Goal: Information Seeking & Learning: Find specific fact

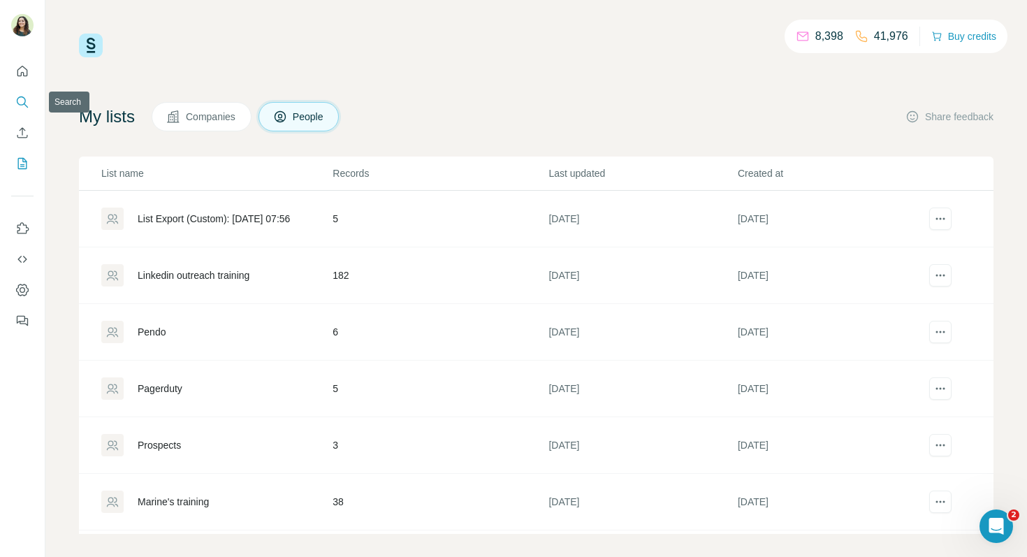
click at [24, 97] on icon "Search" at bounding box center [22, 102] width 14 height 14
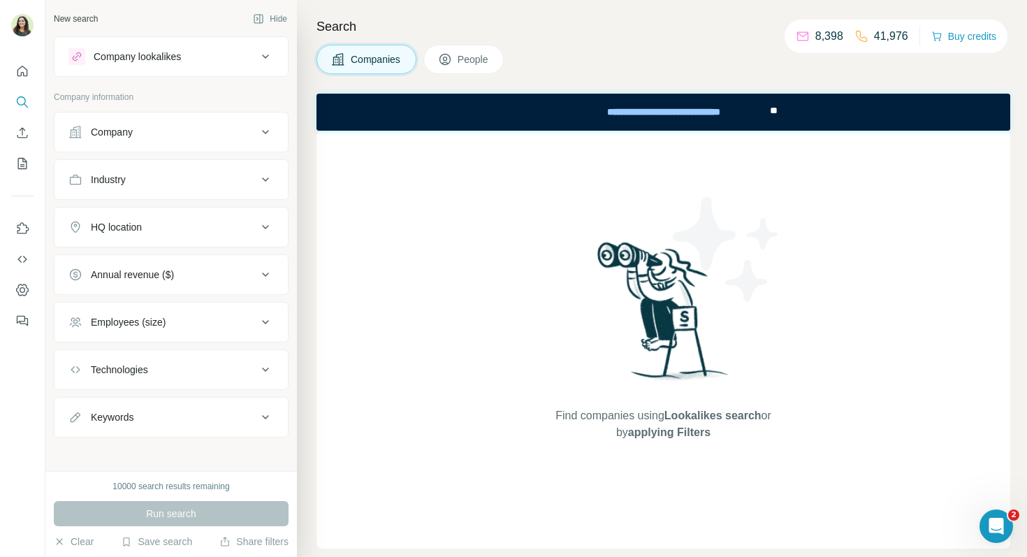
click at [226, 126] on div "Company" at bounding box center [162, 132] width 189 height 14
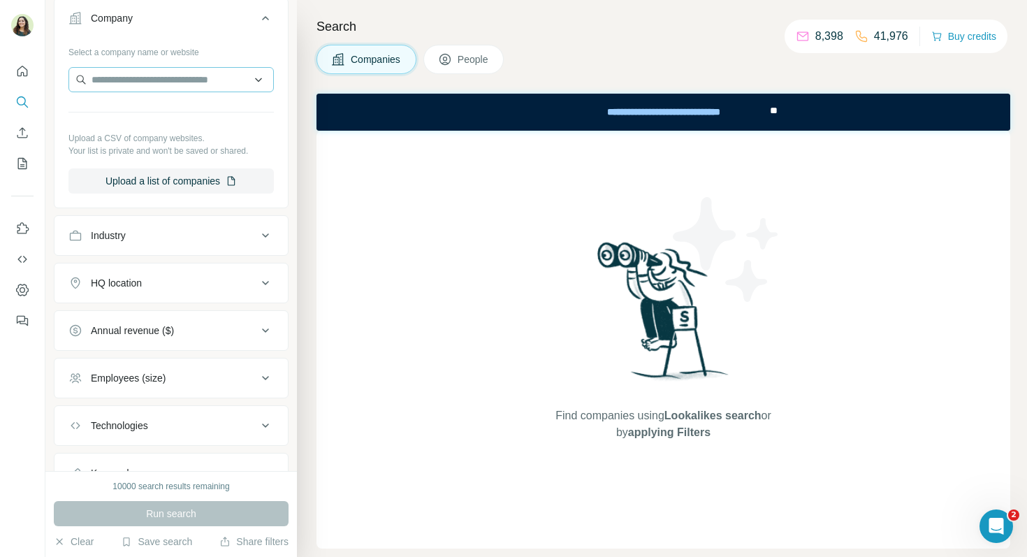
scroll to position [115, 0]
click at [159, 79] on input "text" at bounding box center [170, 78] width 205 height 25
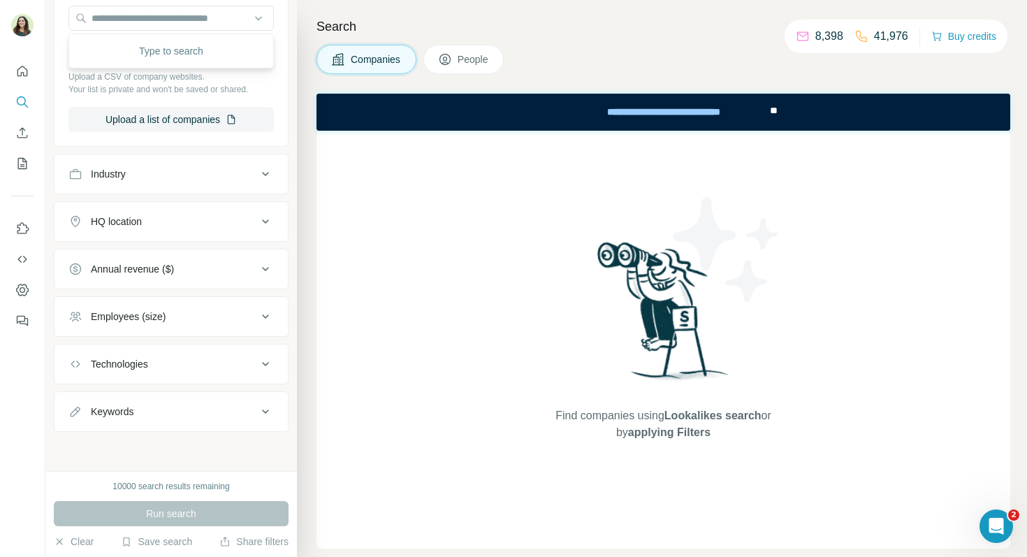
click at [156, 403] on button "Keywords" at bounding box center [170, 412] width 233 height 34
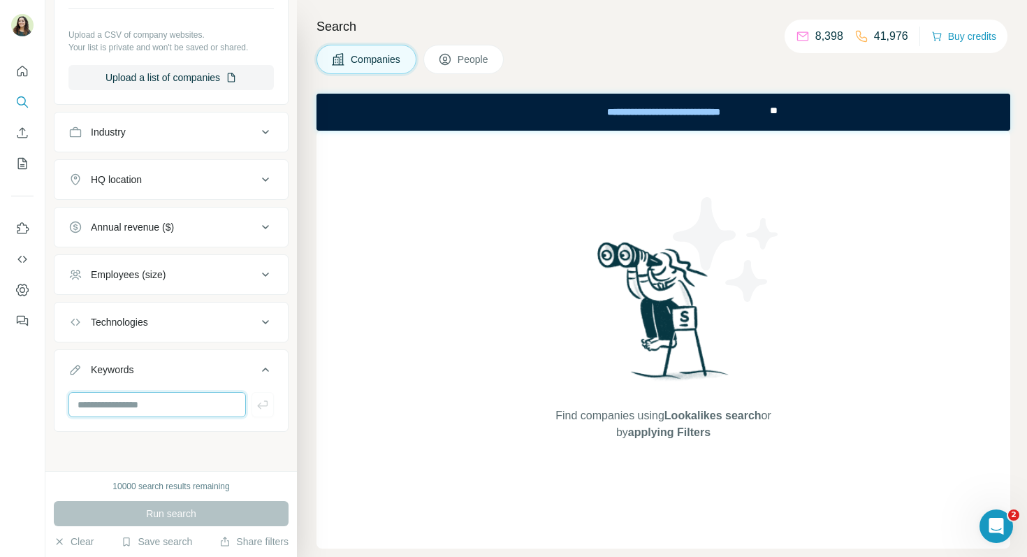
click at [147, 403] on input "text" at bounding box center [156, 404] width 177 height 25
click at [156, 274] on div "Employees (size)" at bounding box center [128, 275] width 75 height 14
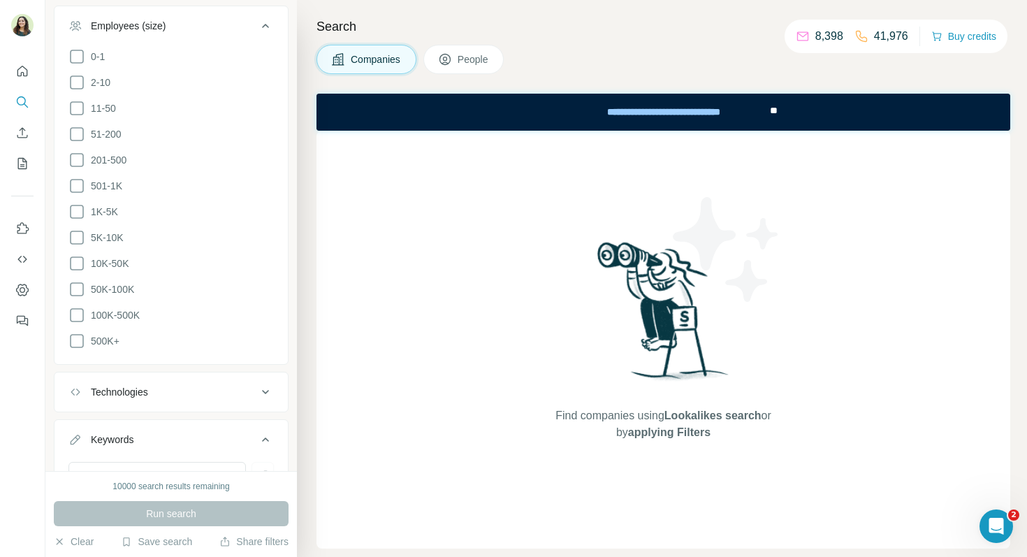
scroll to position [532, 0]
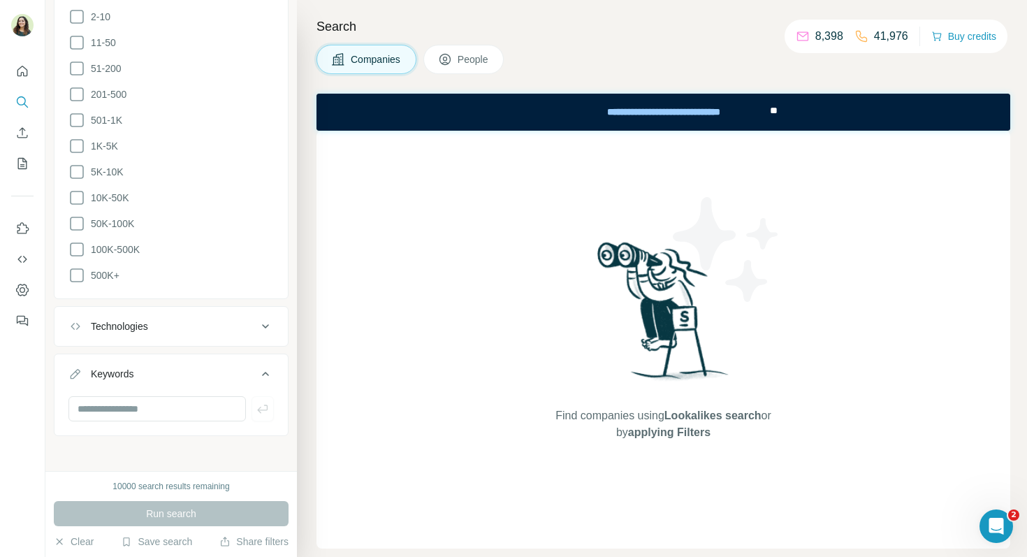
click at [474, 49] on button "People" at bounding box center [463, 59] width 81 height 29
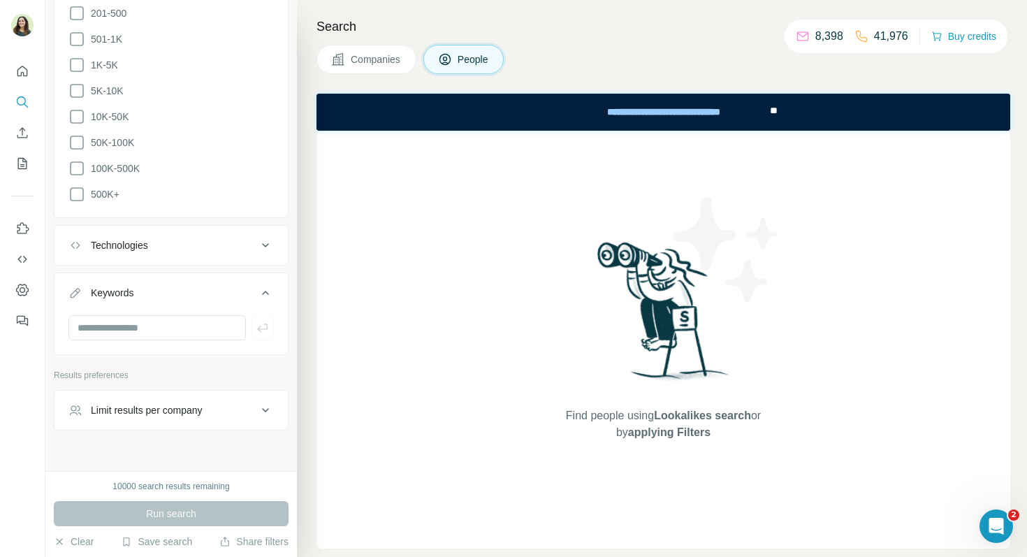
scroll to position [850, 0]
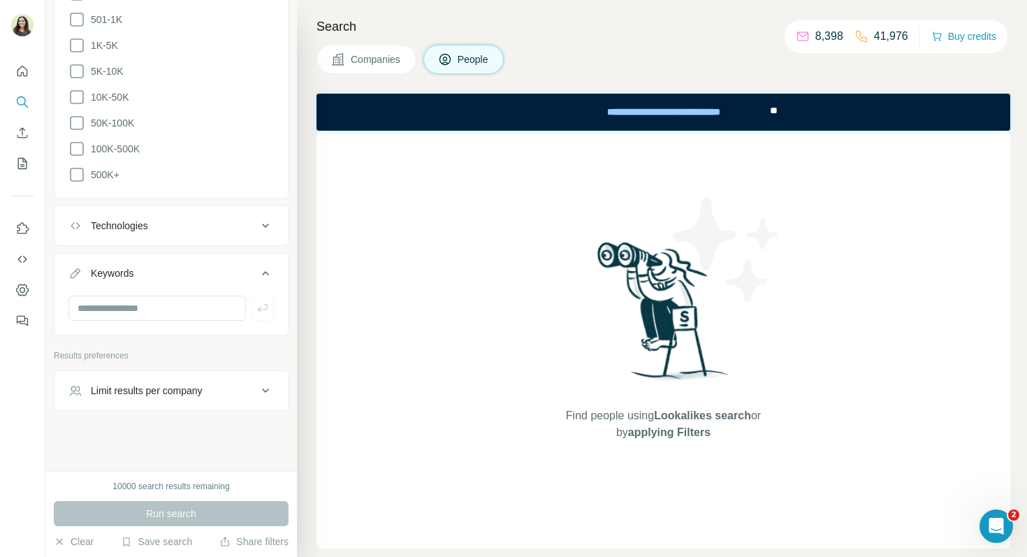
click at [176, 396] on button "Limit results per company" at bounding box center [170, 391] width 233 height 34
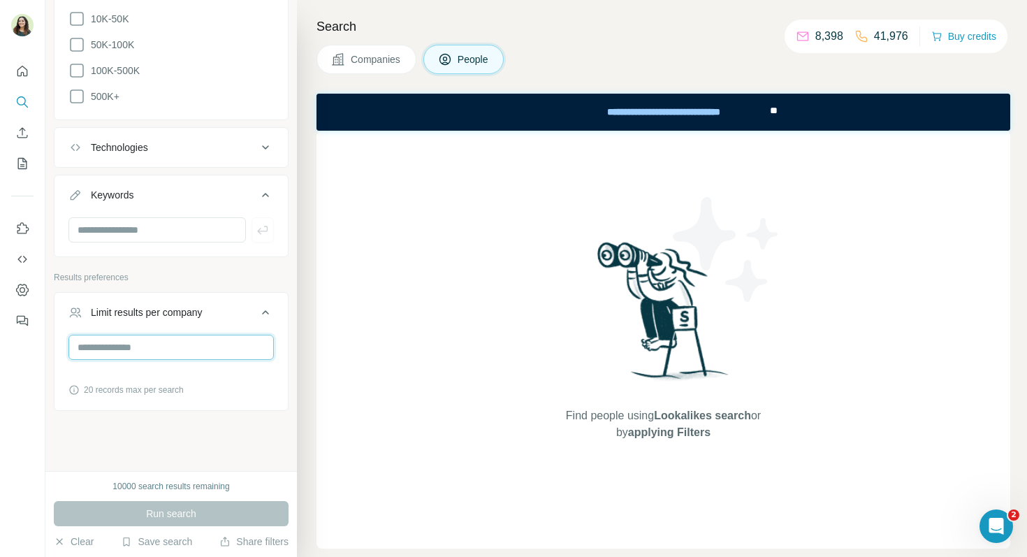
click at [152, 339] on input "number" at bounding box center [170, 347] width 205 height 25
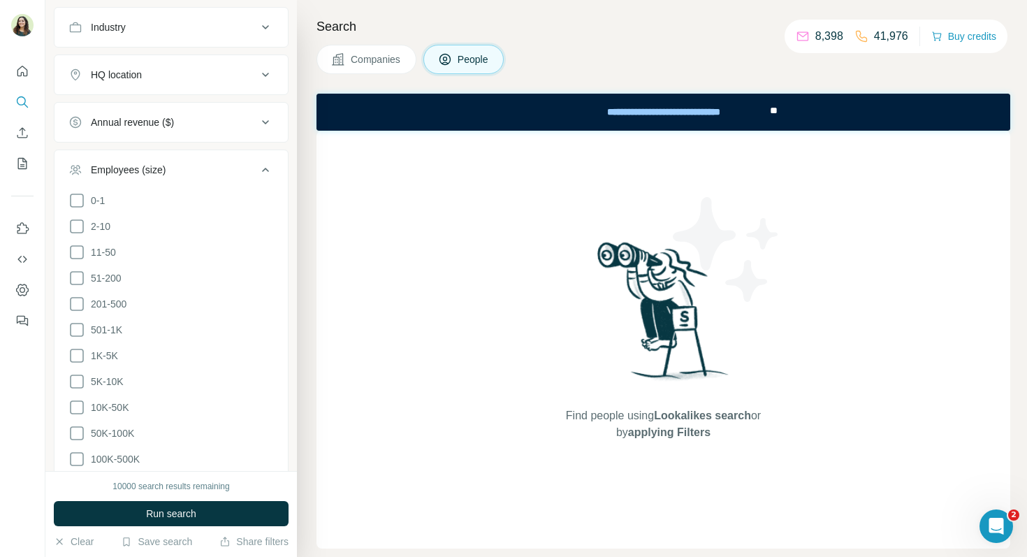
scroll to position [809, 0]
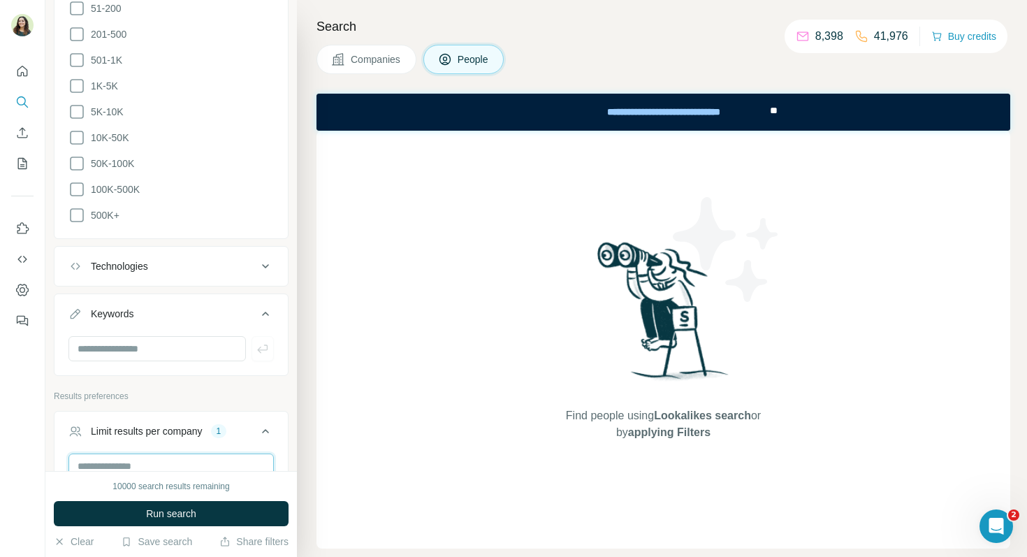
type input "*"
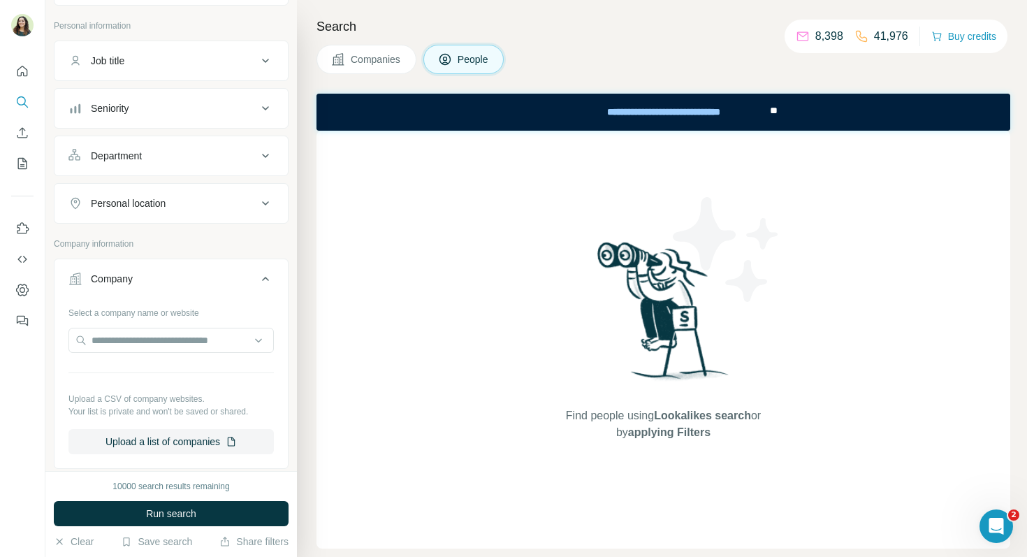
scroll to position [0, 0]
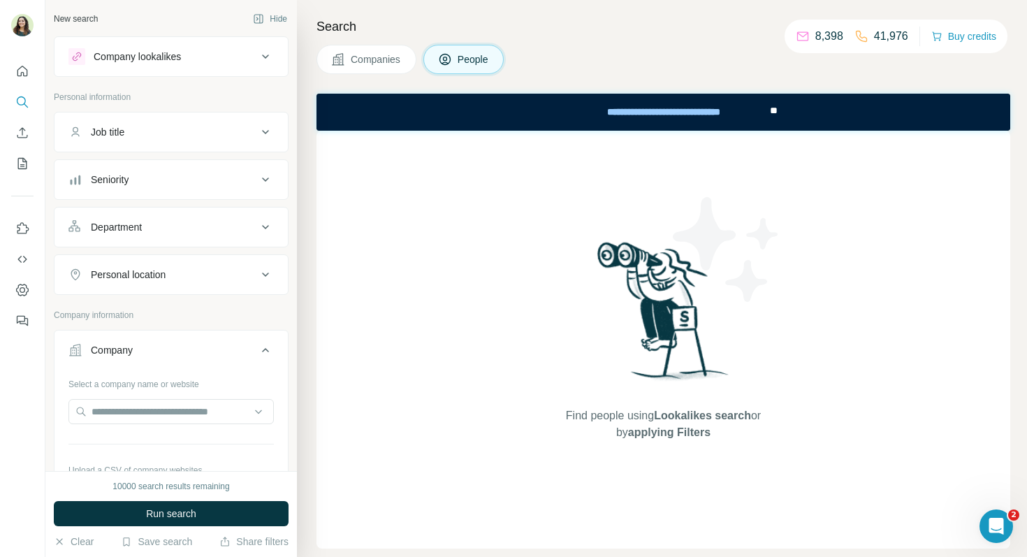
click at [342, 80] on div "Search Companies People Find people using Lookalikes search or by applying Filt…" at bounding box center [662, 278] width 730 height 557
click at [354, 60] on span "Companies" at bounding box center [376, 59] width 51 height 14
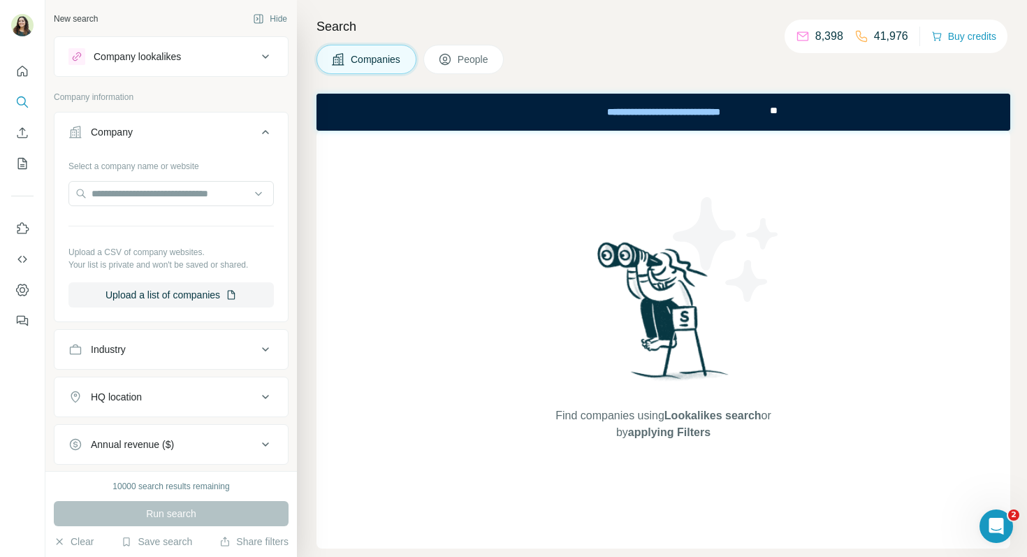
click at [455, 62] on button "People" at bounding box center [463, 59] width 81 height 29
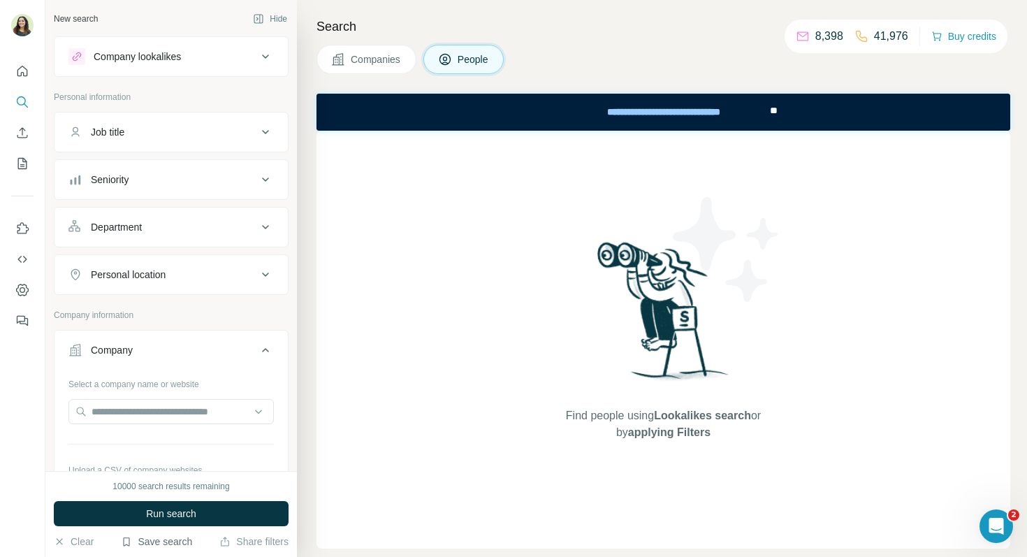
click at [163, 541] on button "Save search" at bounding box center [156, 541] width 71 height 14
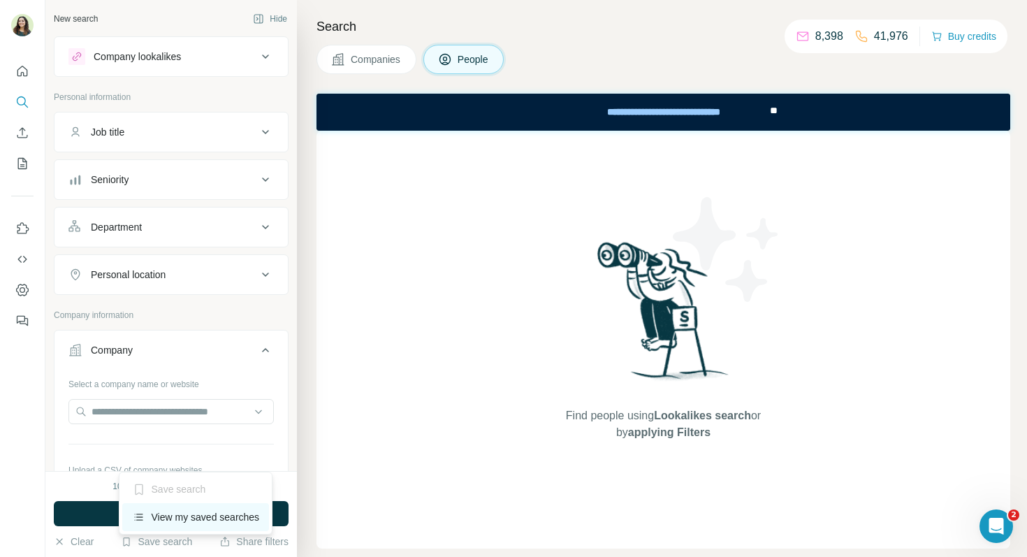
click at [189, 525] on div "View my saved searches" at bounding box center [195, 517] width 147 height 28
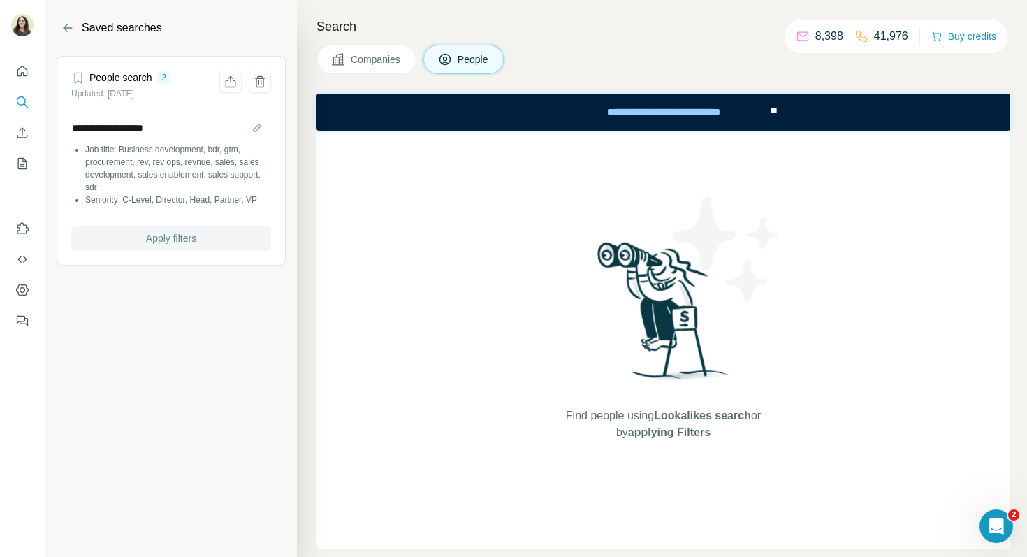
click at [202, 239] on button "Apply filters" at bounding box center [171, 238] width 200 height 25
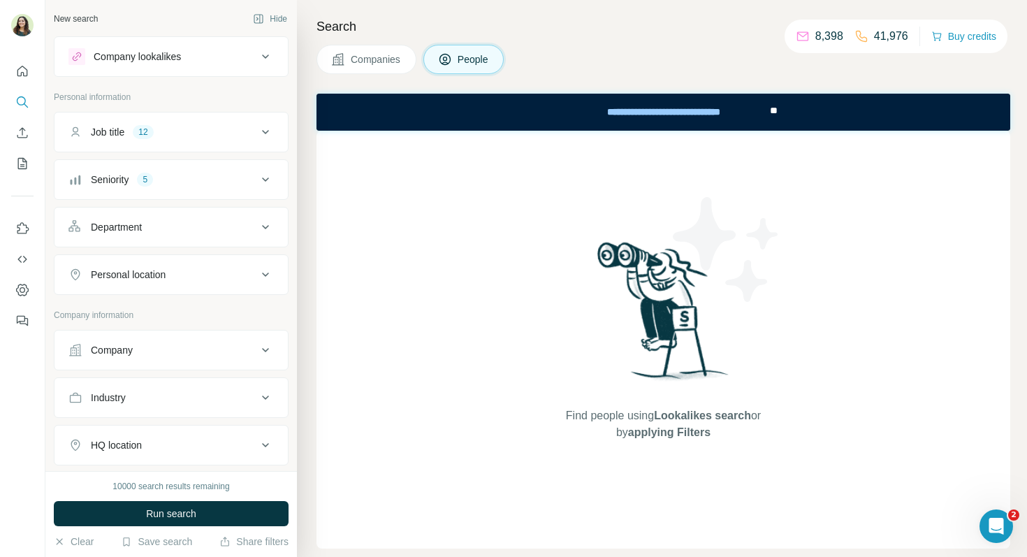
click at [166, 358] on button "Company" at bounding box center [170, 350] width 233 height 34
click at [145, 402] on input "text" at bounding box center [170, 411] width 205 height 25
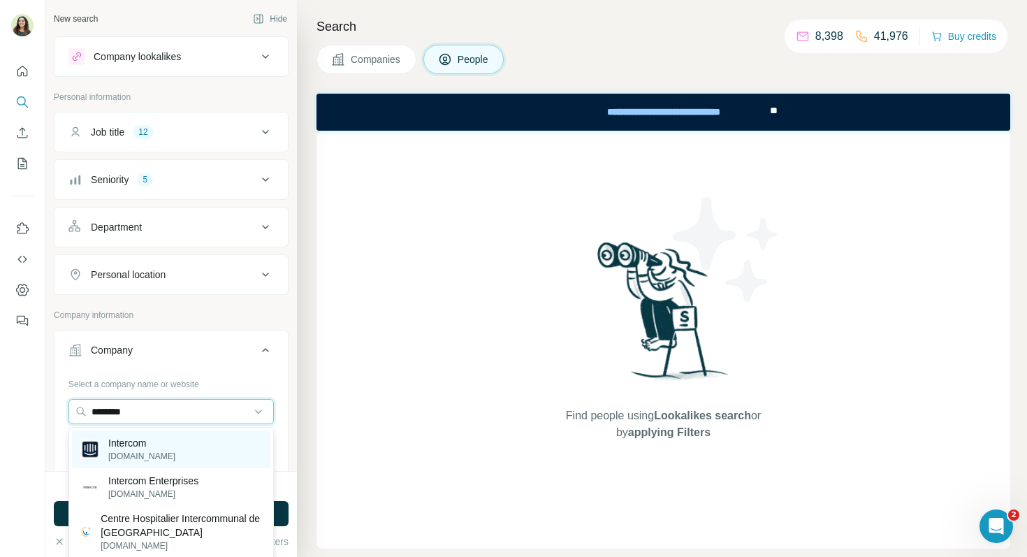
type input "********"
click at [139, 444] on p "Intercom" at bounding box center [141, 443] width 67 height 14
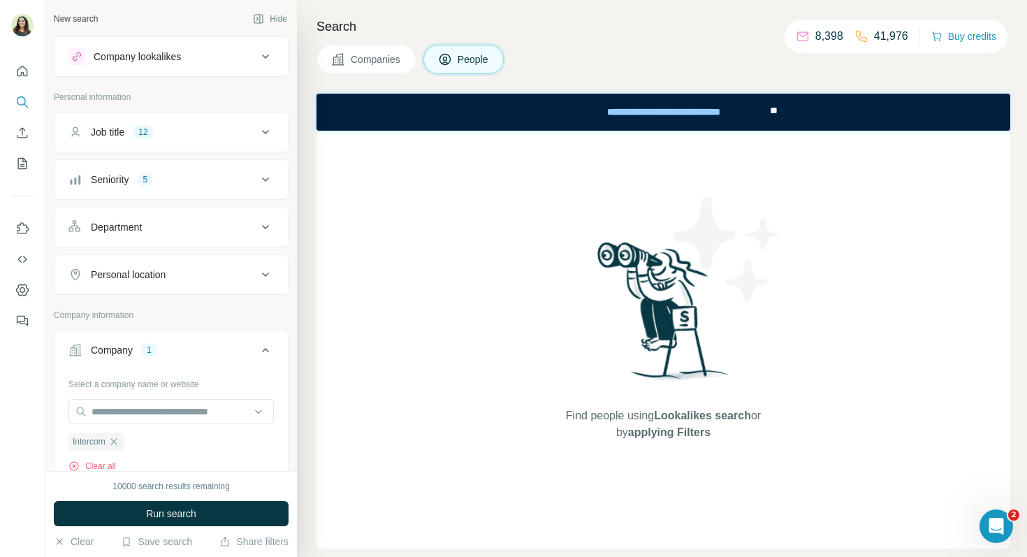
click at [174, 509] on span "Run search" at bounding box center [171, 513] width 50 height 14
click at [155, 186] on button "Seniority 5" at bounding box center [170, 180] width 233 height 34
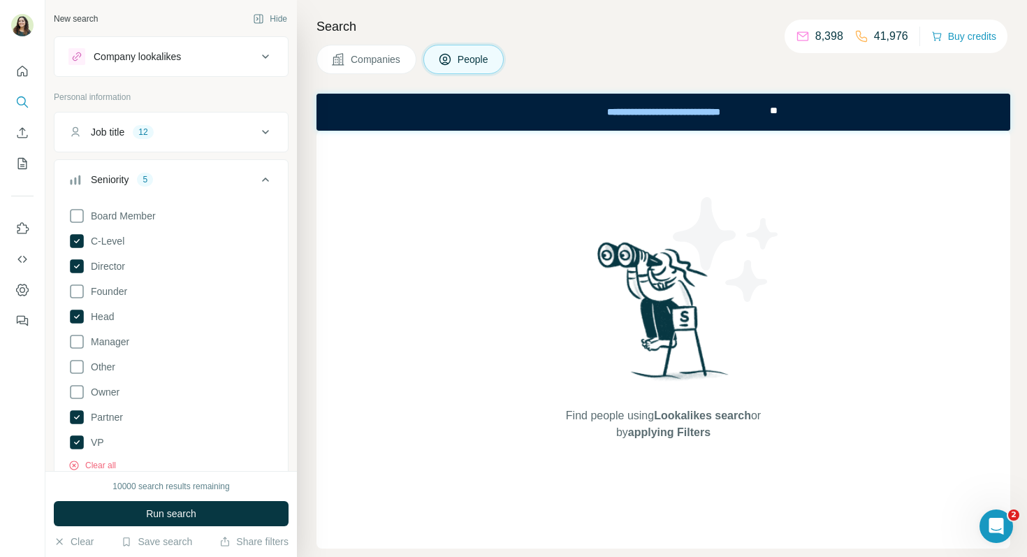
click at [159, 137] on div "Job title 12" at bounding box center [162, 132] width 189 height 14
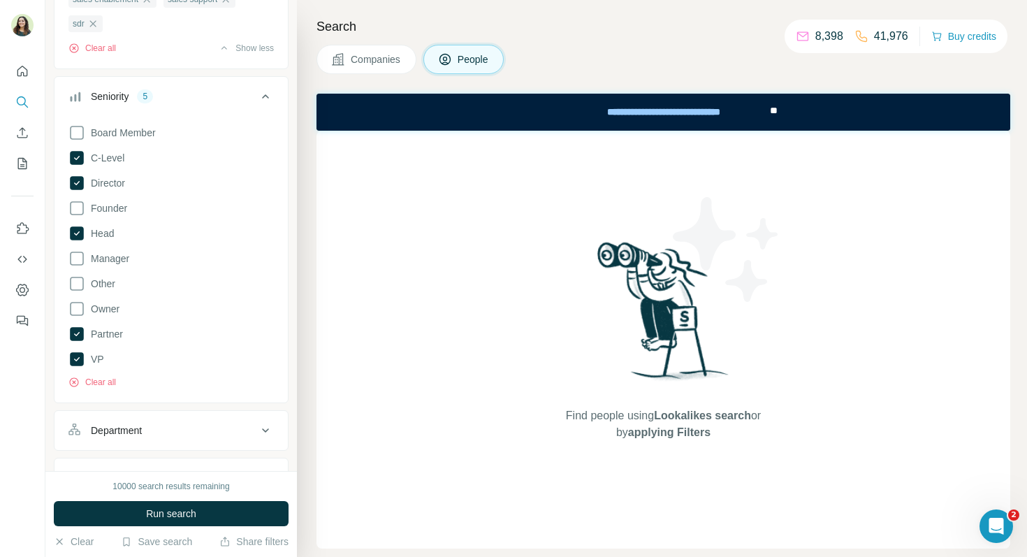
scroll to position [374, 0]
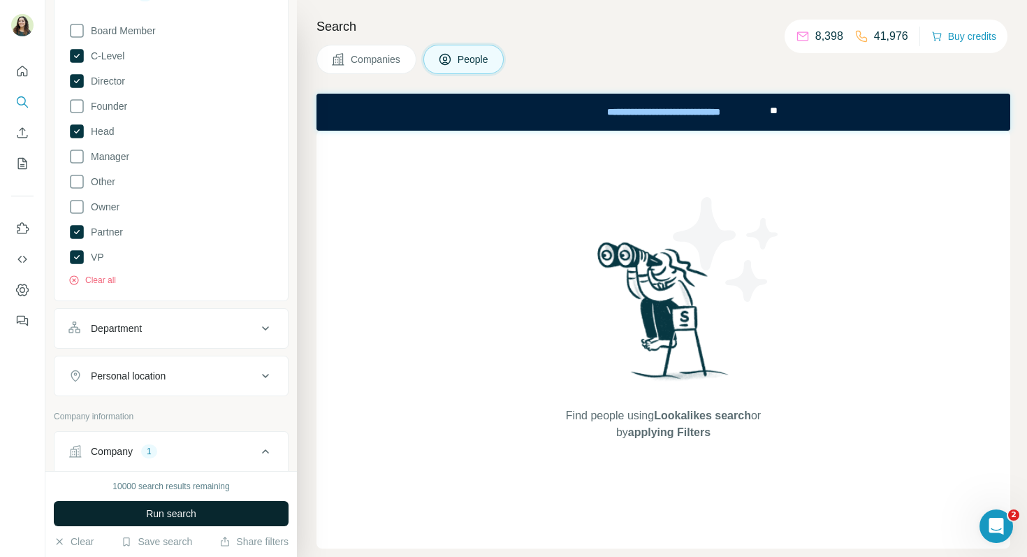
click at [149, 511] on span "Run search" at bounding box center [171, 513] width 50 height 14
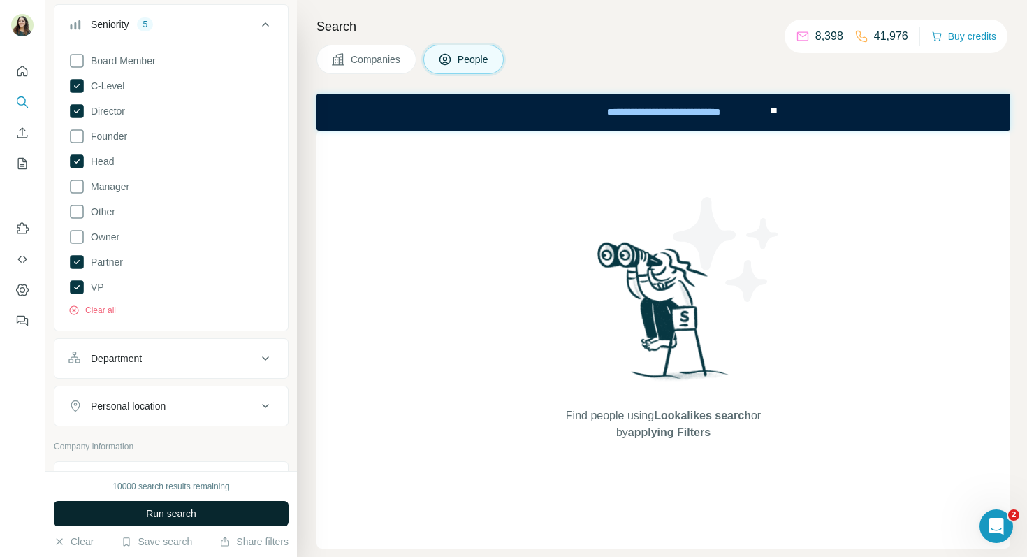
scroll to position [323, 0]
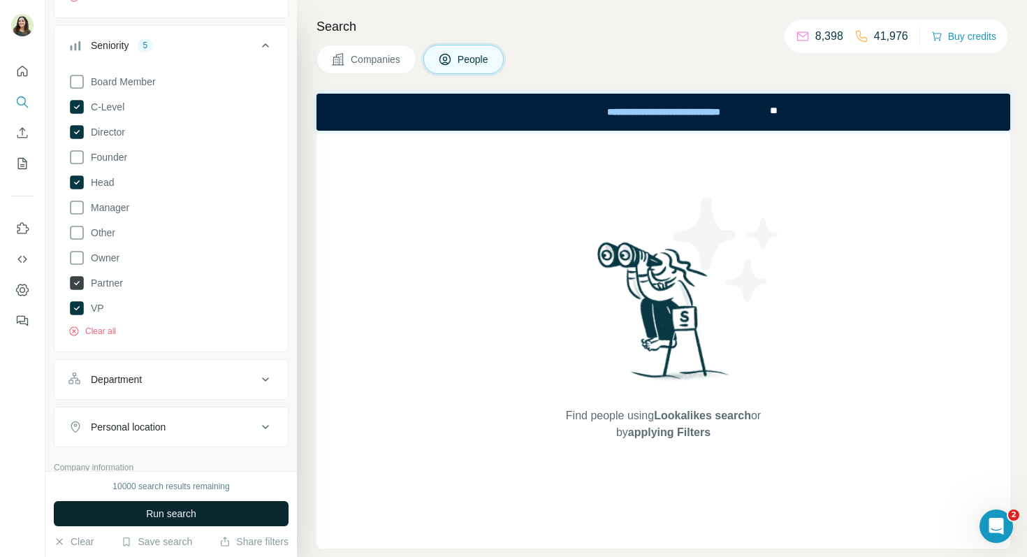
click at [85, 279] on icon at bounding box center [76, 282] width 17 height 17
click at [159, 518] on span "Run search" at bounding box center [171, 513] width 50 height 14
